Goal: Book appointment/travel/reservation

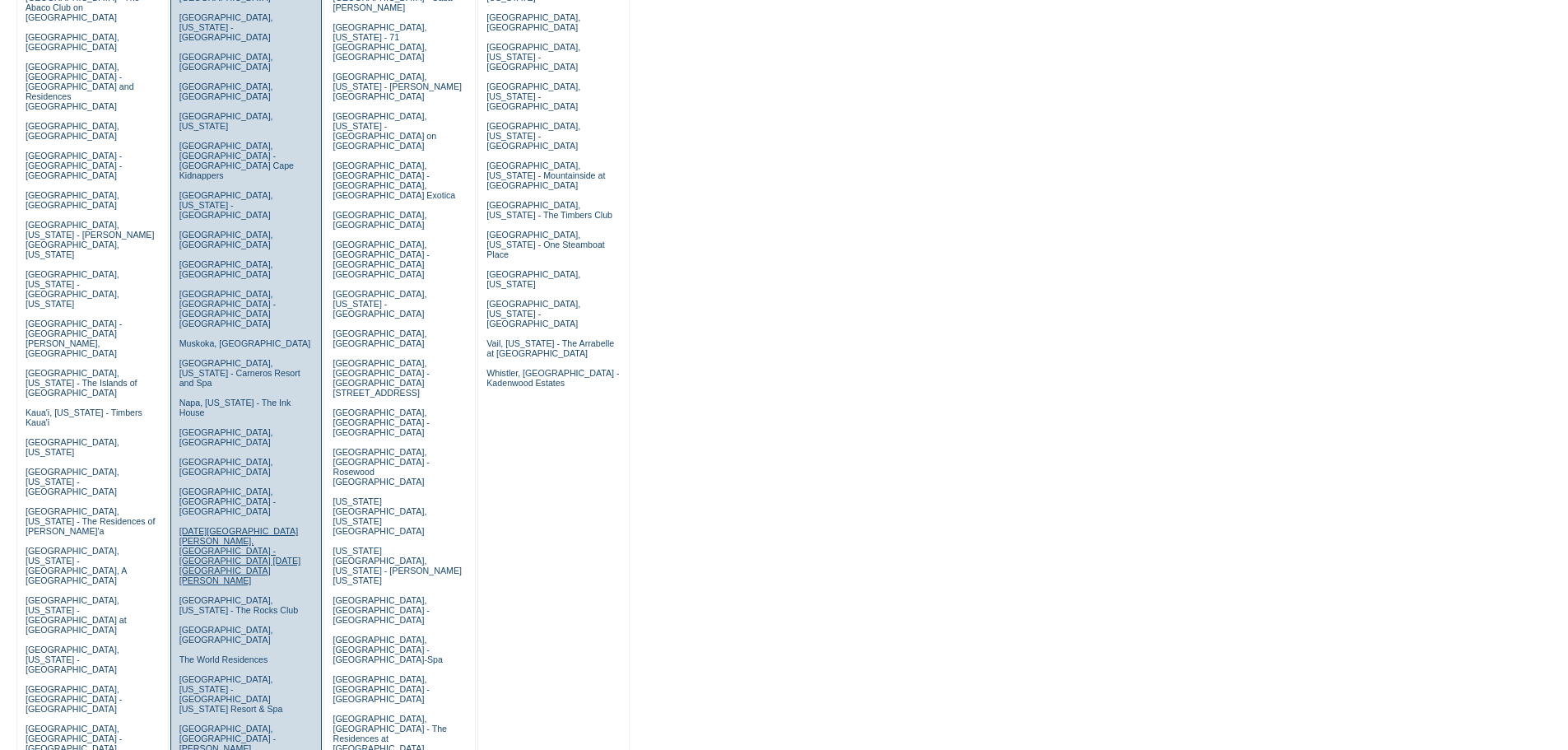
scroll to position [164, 0]
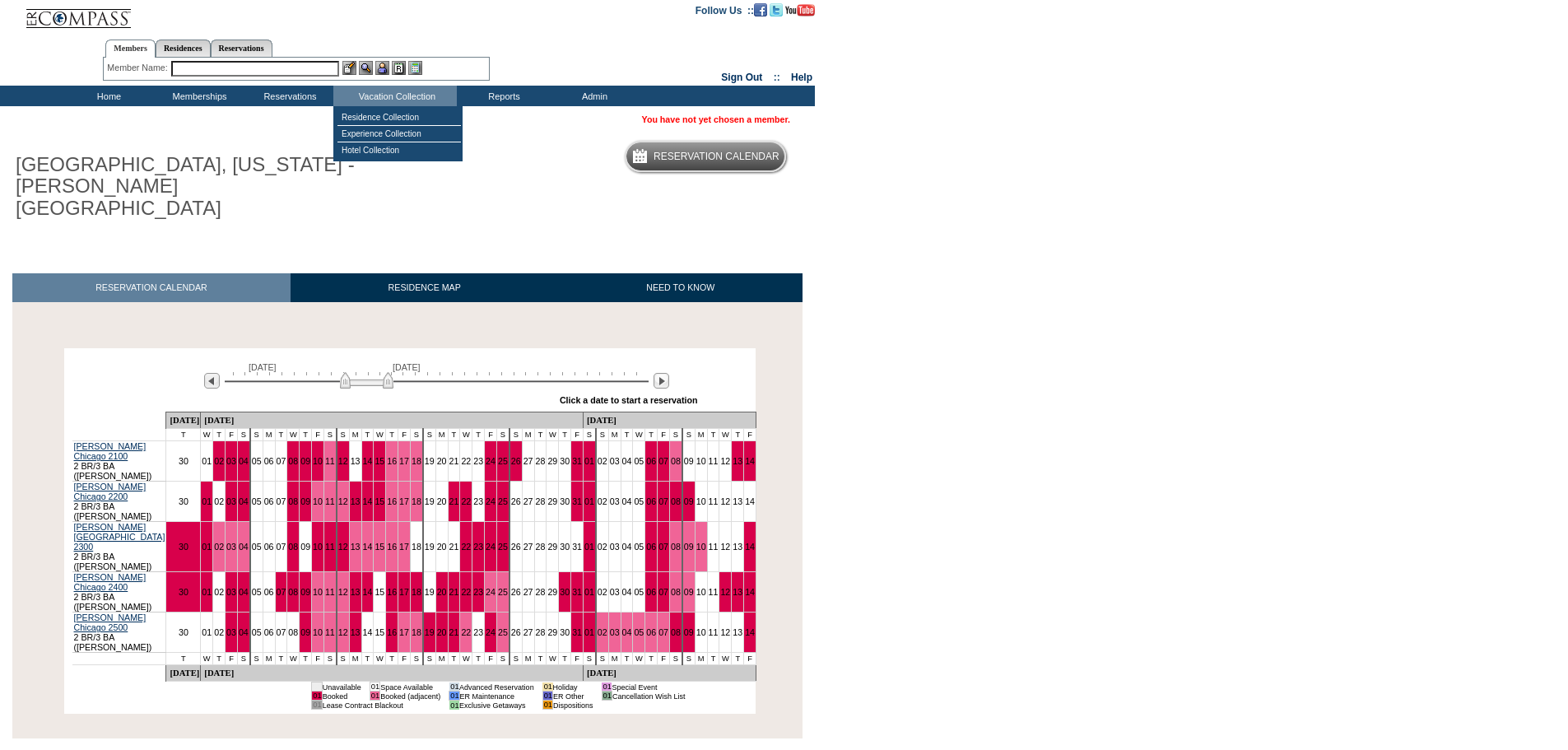
scroll to position [6, 0]
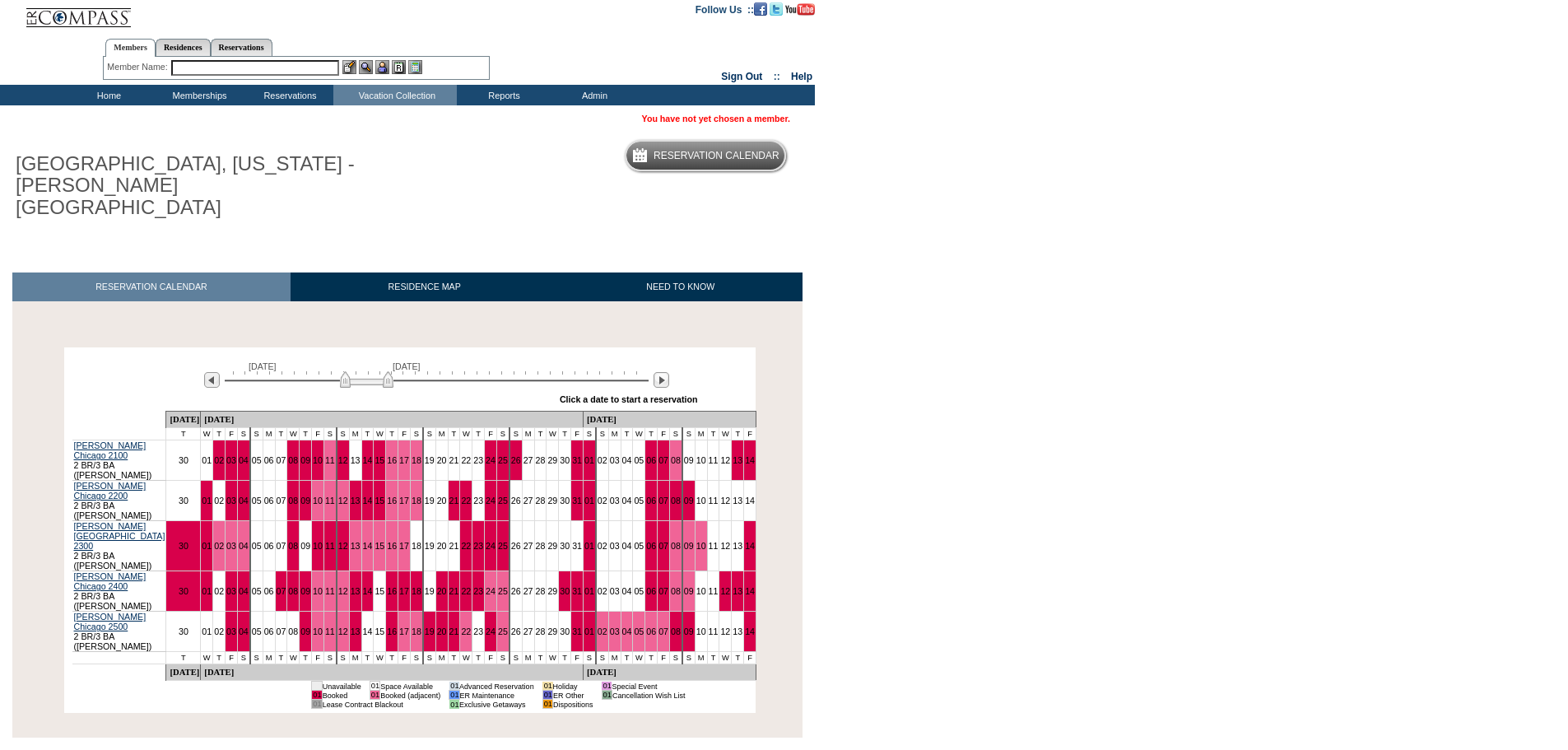
click at [457, 238] on div at bounding box center [401, 238] width 802 height 1
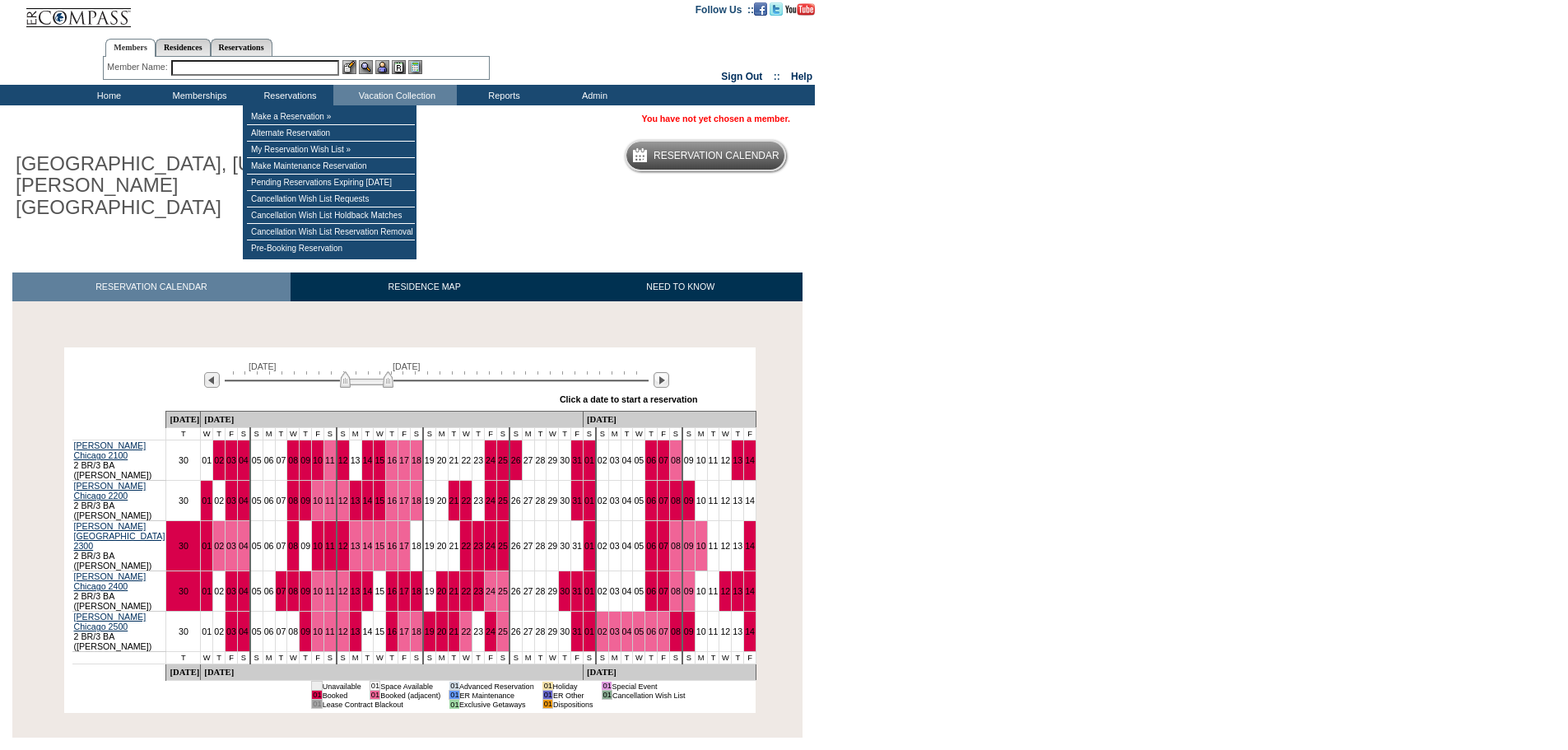
click at [262, 67] on input "text" at bounding box center [255, 68] width 168 height 16
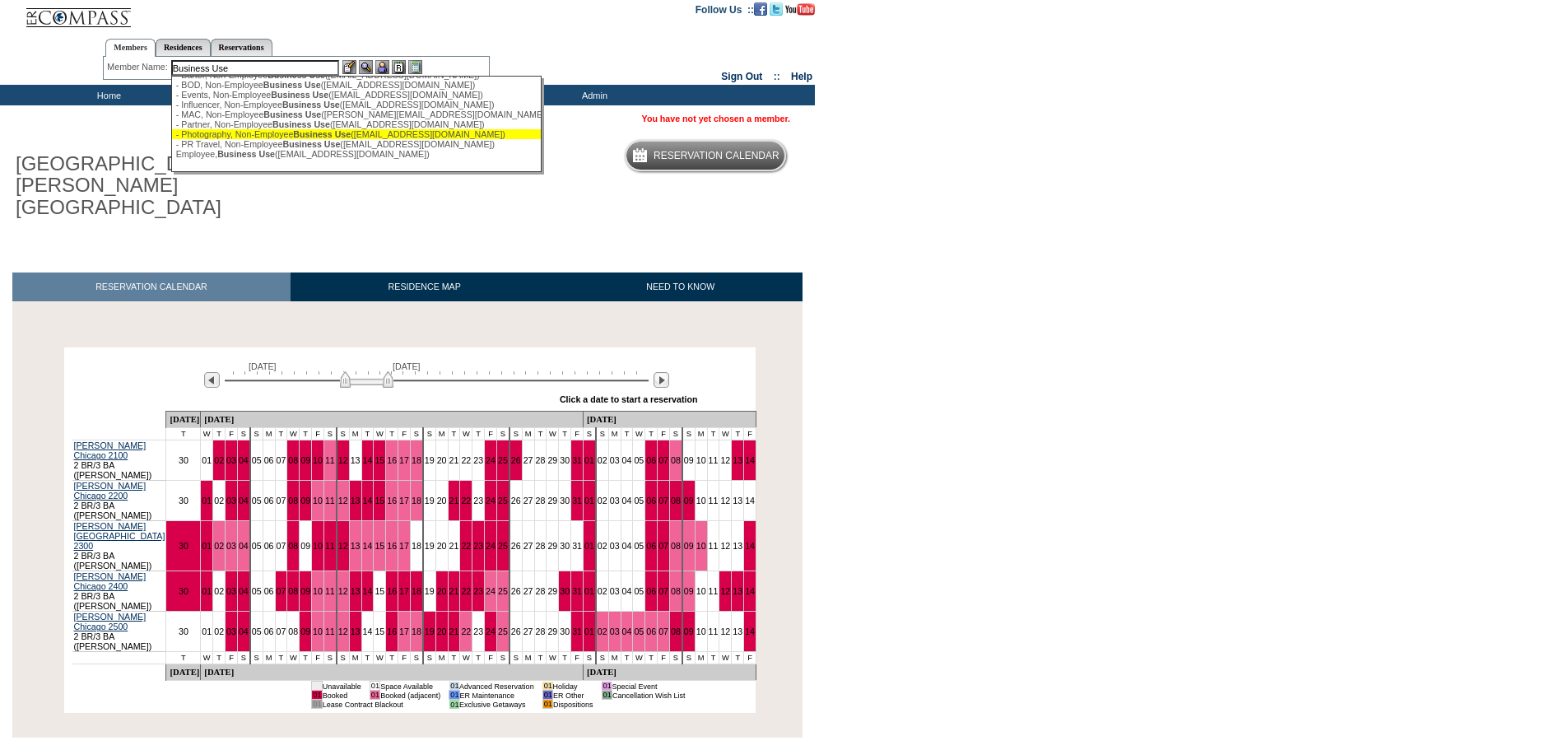
scroll to position [29, 0]
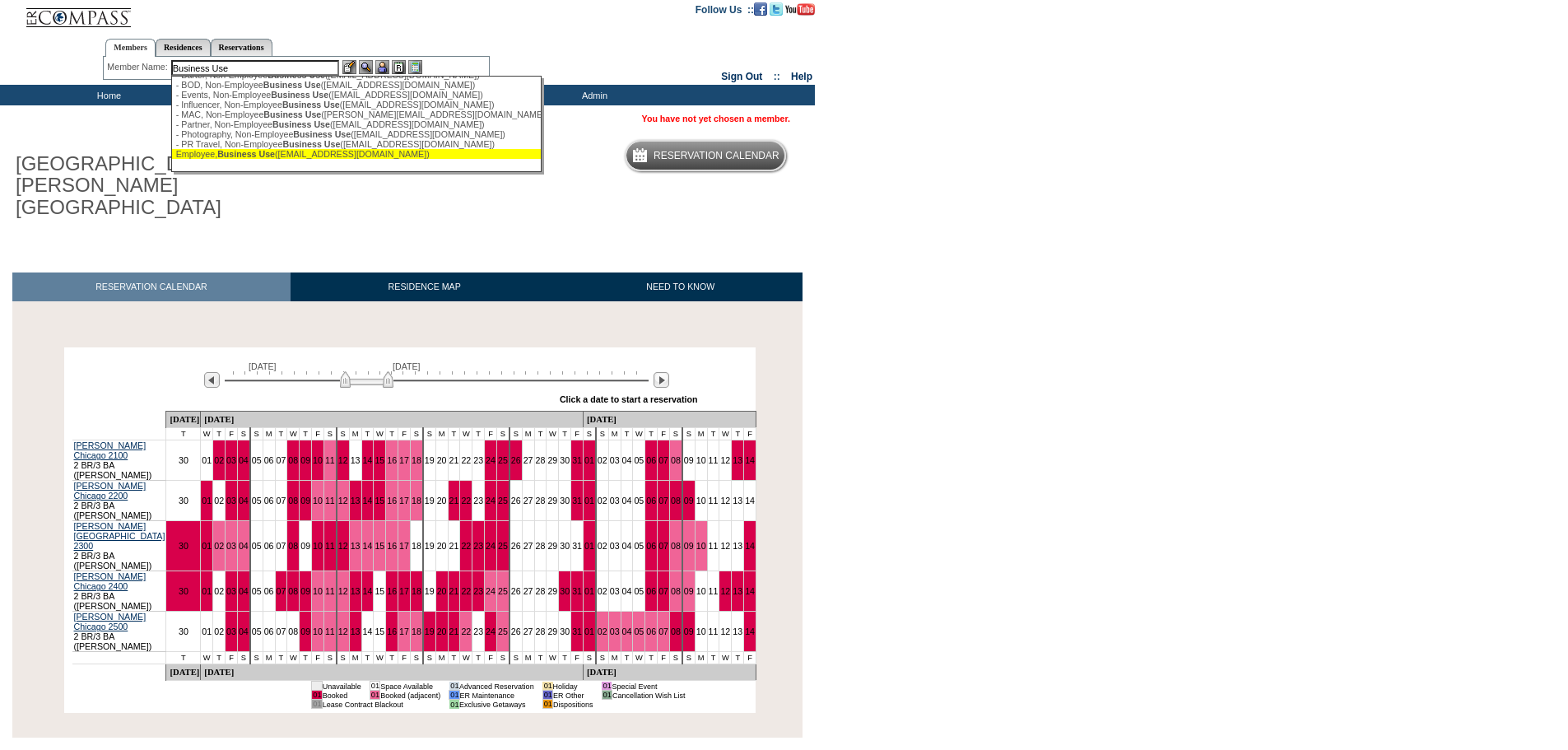
click at [265, 158] on span "Business Use" at bounding box center [246, 154] width 58 height 10
type input "Employee, Business Use (ebu@exclusiveresorts.com)"
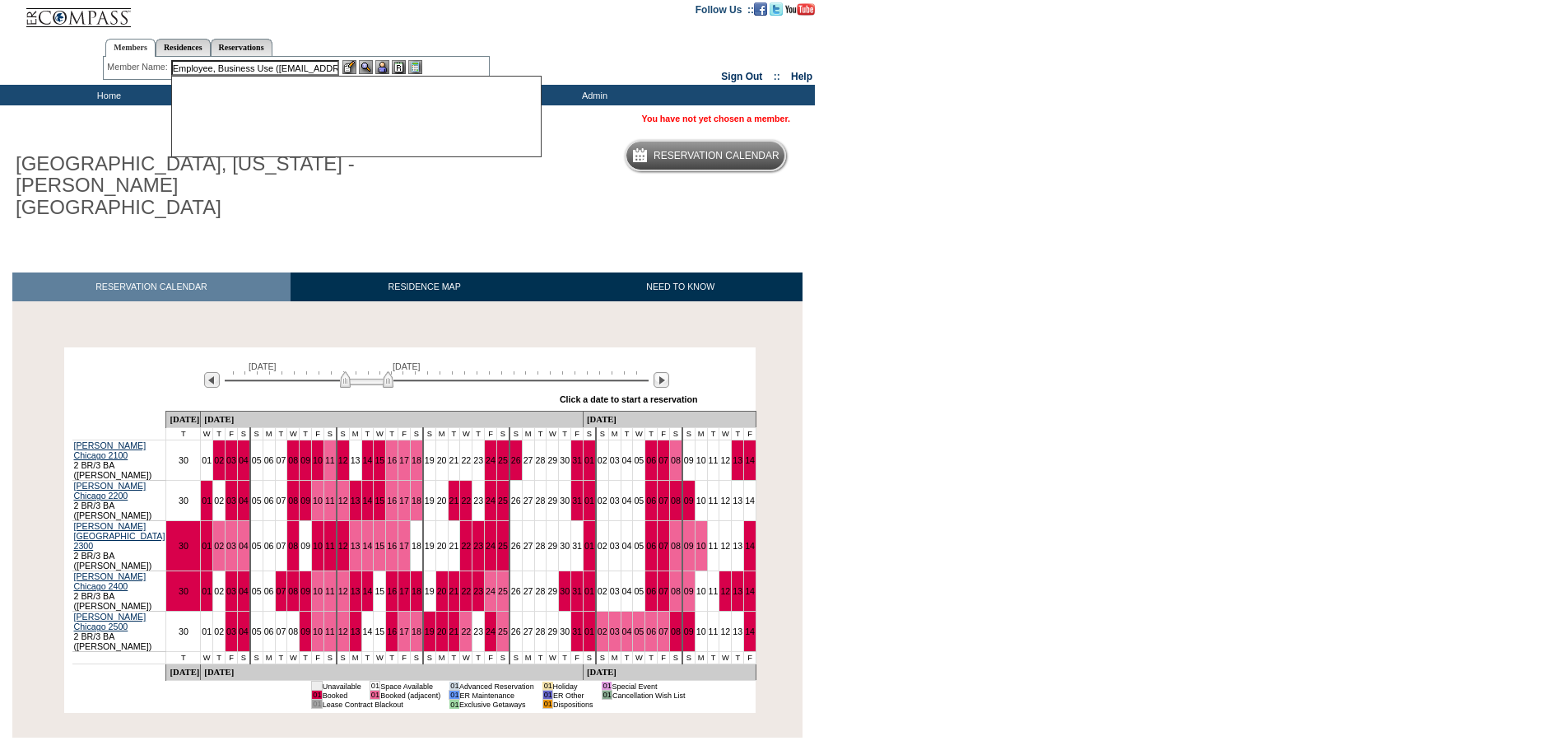
scroll to position [0, 0]
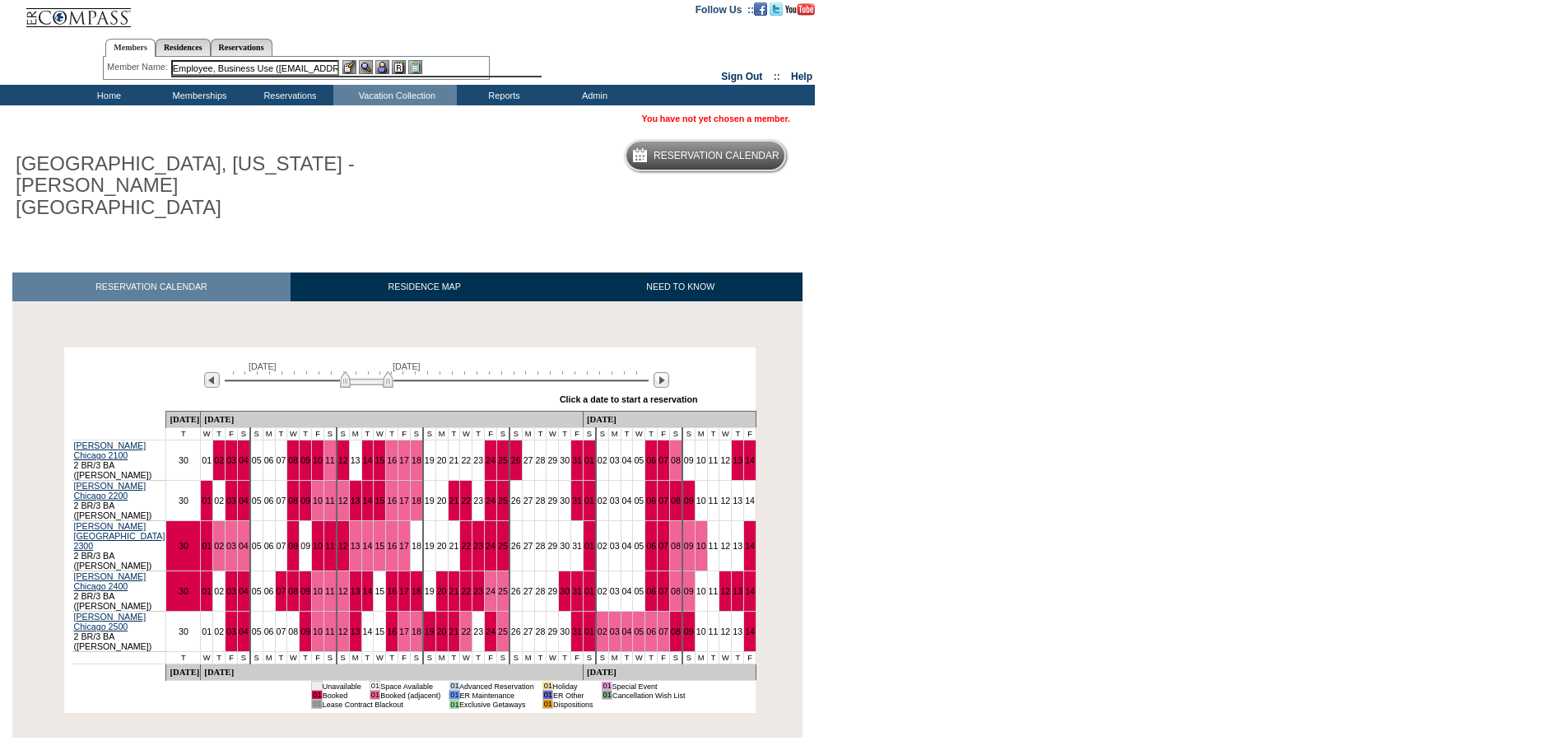
click at [375, 175] on h1 "CHICAGO, ILLINOIS - TRUMP INTERNATIONAL HOTEL & TOWER" at bounding box center [197, 186] width 369 height 72
click at [367, 68] on img at bounding box center [366, 67] width 14 height 14
